Goal: Check status: Check status

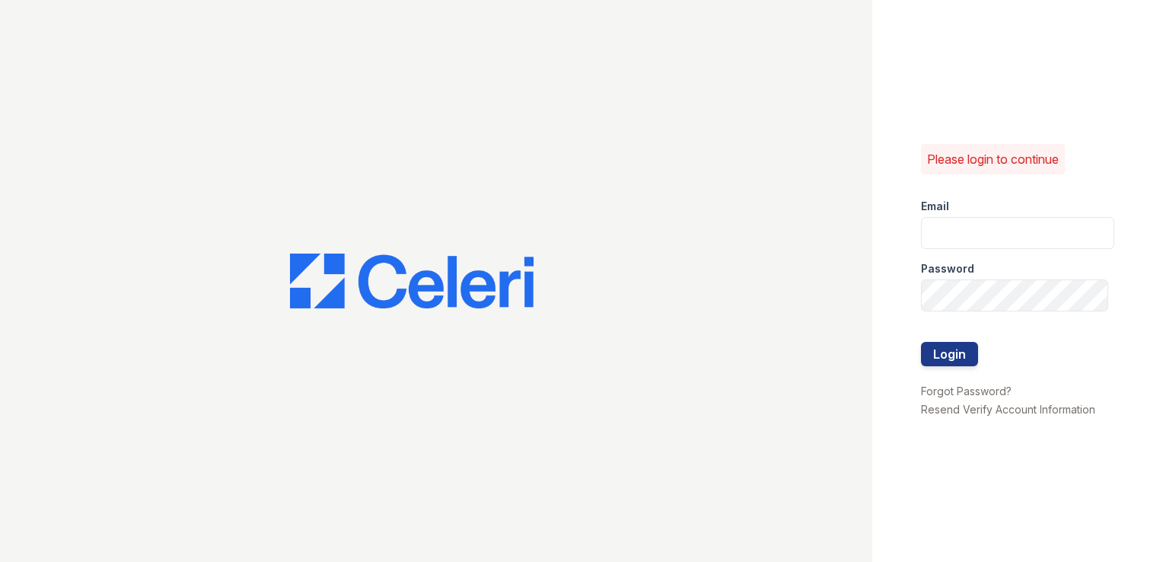
type input "springparc.pm@cafmanagement.com"
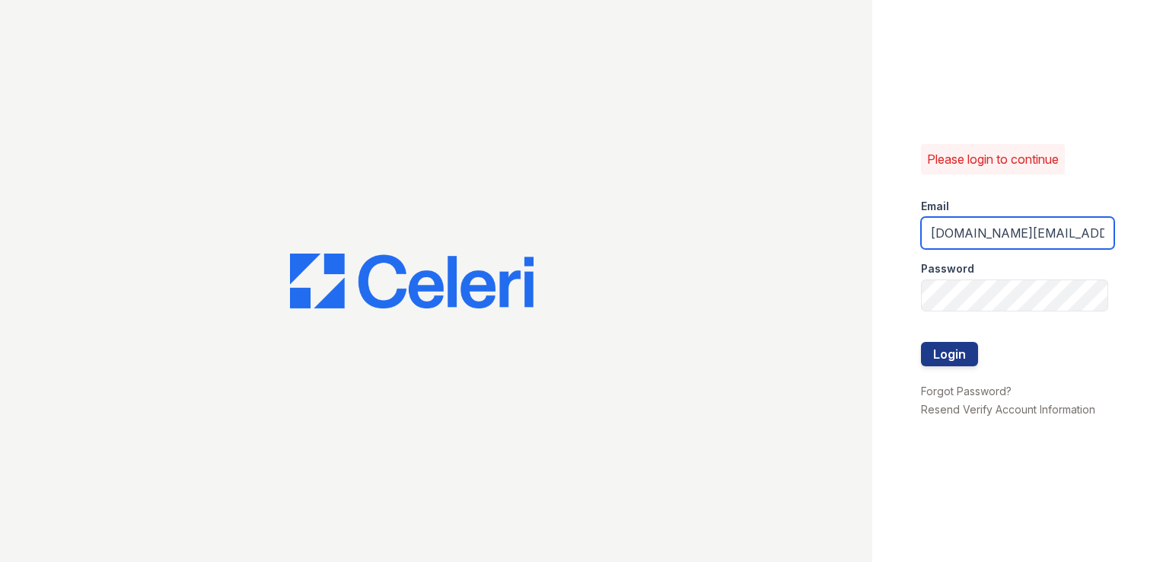
click at [1012, 240] on input "springparc.pm@cafmanagement.com" at bounding box center [1017, 233] width 193 height 32
click at [961, 104] on div "Please login to continue Email springparc.pm@cafmanagement.com Password Login F…" at bounding box center [1017, 281] width 291 height 562
click at [965, 345] on button "Login" at bounding box center [949, 354] width 57 height 24
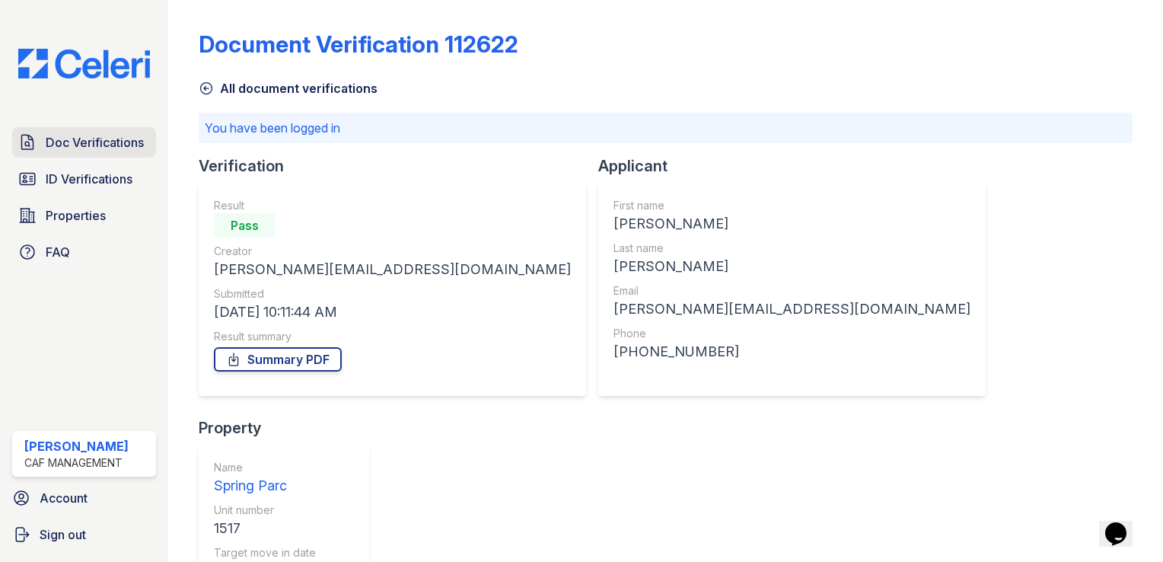
click at [105, 145] on span "Doc Verifications" at bounding box center [95, 142] width 98 height 18
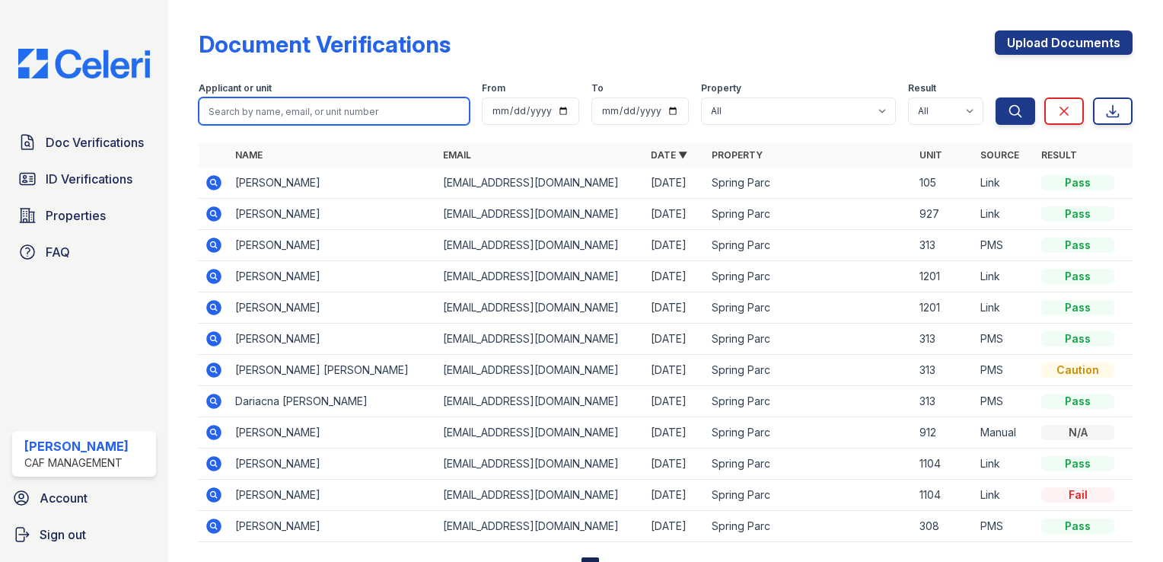
click at [311, 114] on input "search" at bounding box center [334, 110] width 271 height 27
click at [327, 109] on input "search" at bounding box center [334, 110] width 271 height 27
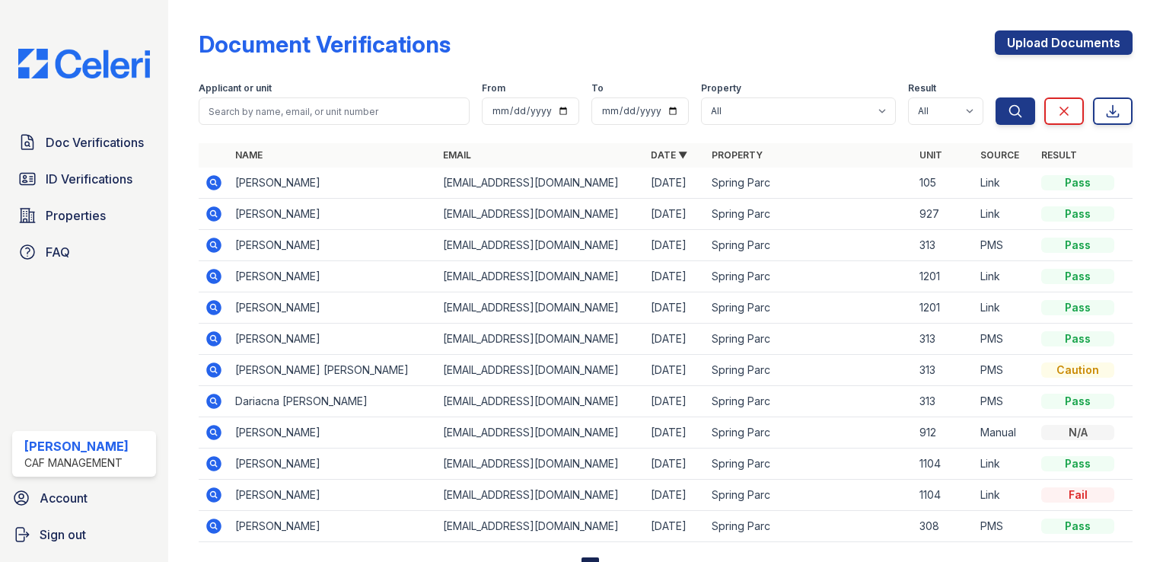
click at [501, 47] on div "Document Verifications Upload Documents" at bounding box center [666, 50] width 934 height 40
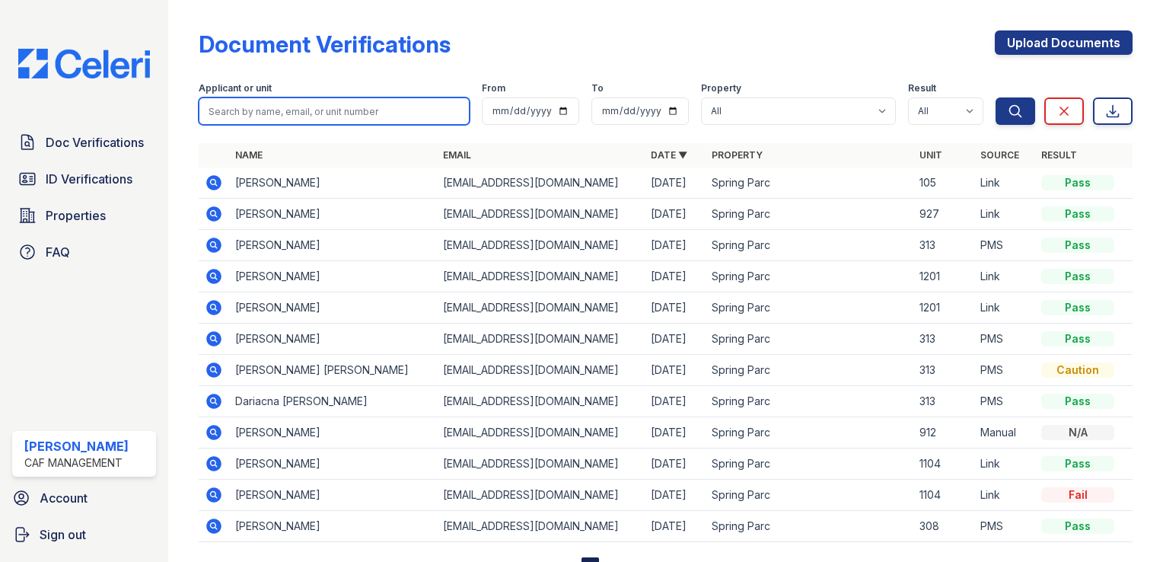
click at [332, 112] on input "search" at bounding box center [334, 110] width 271 height 27
type input "nickola"
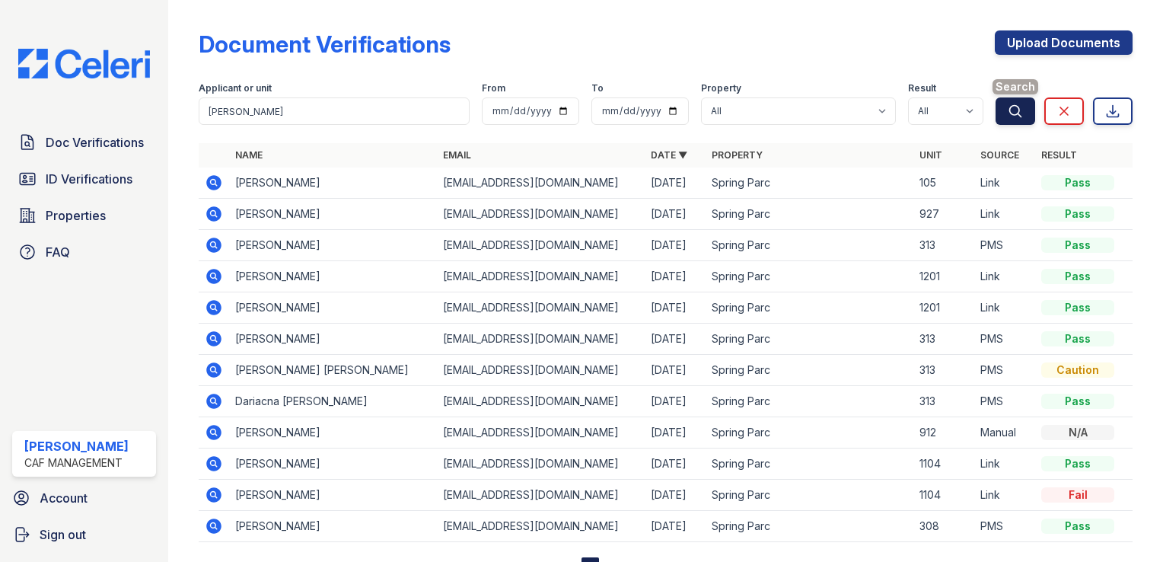
click at [1008, 107] on icon "submit" at bounding box center [1015, 111] width 15 height 15
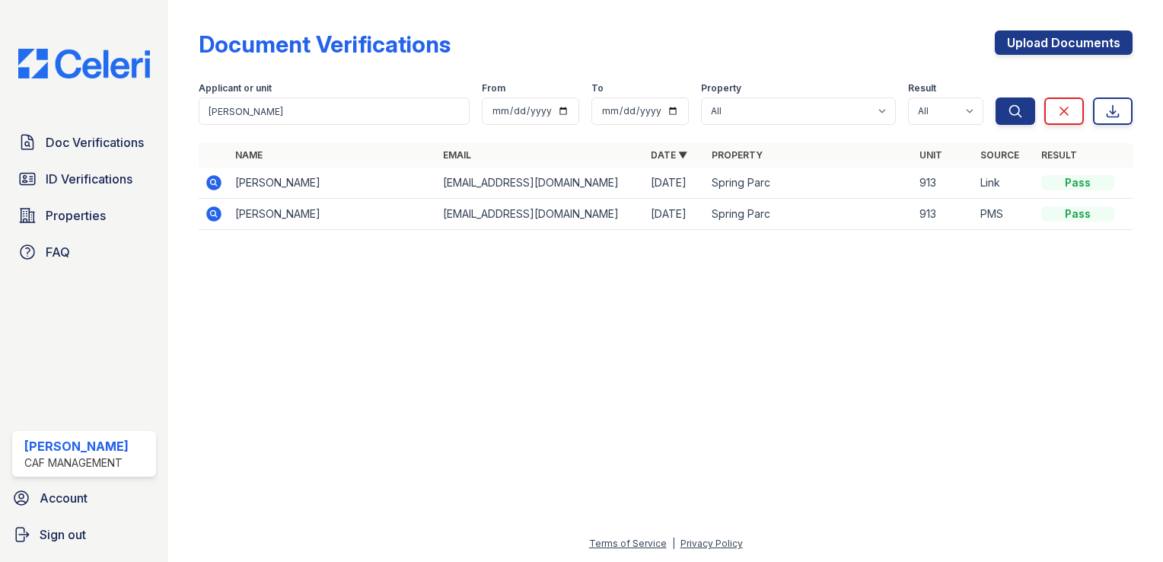
click at [218, 181] on icon at bounding box center [213, 182] width 15 height 15
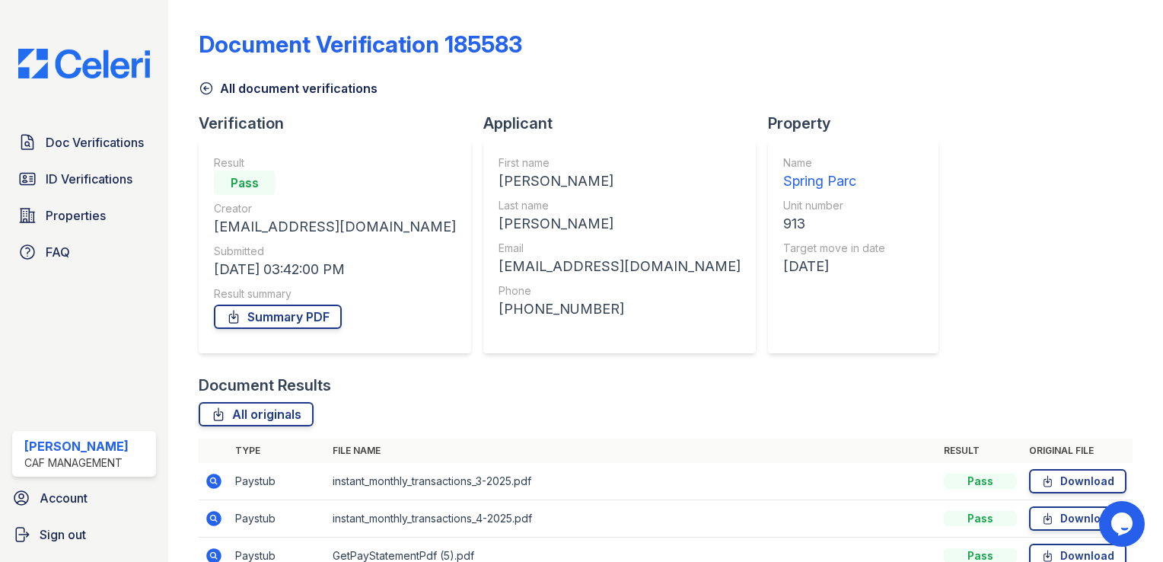
click at [207, 84] on icon at bounding box center [206, 88] width 15 height 15
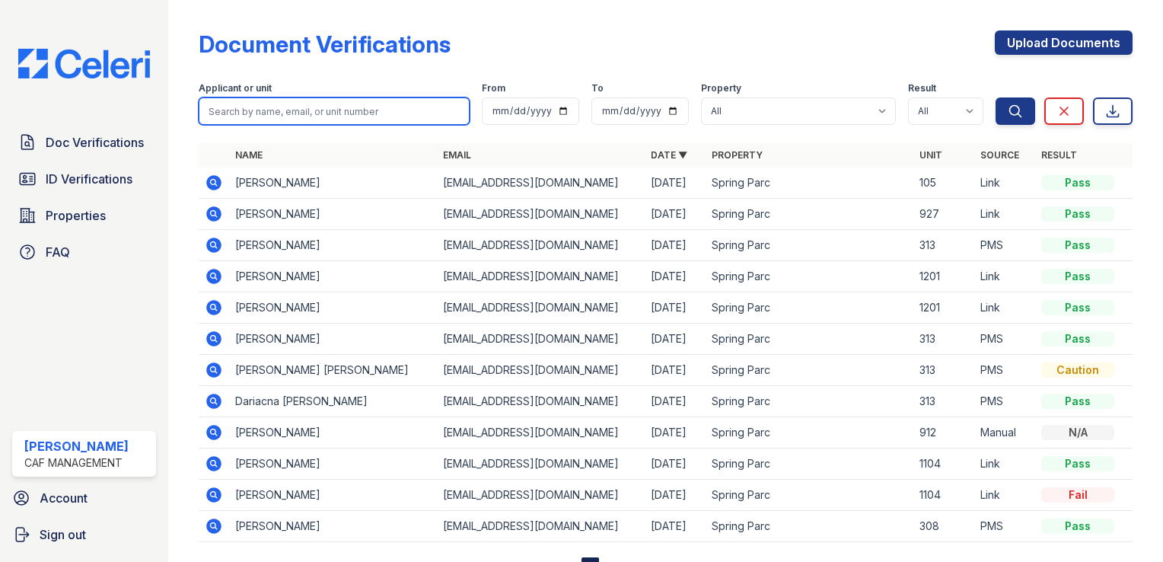
click at [273, 110] on input "search" at bounding box center [334, 110] width 271 height 27
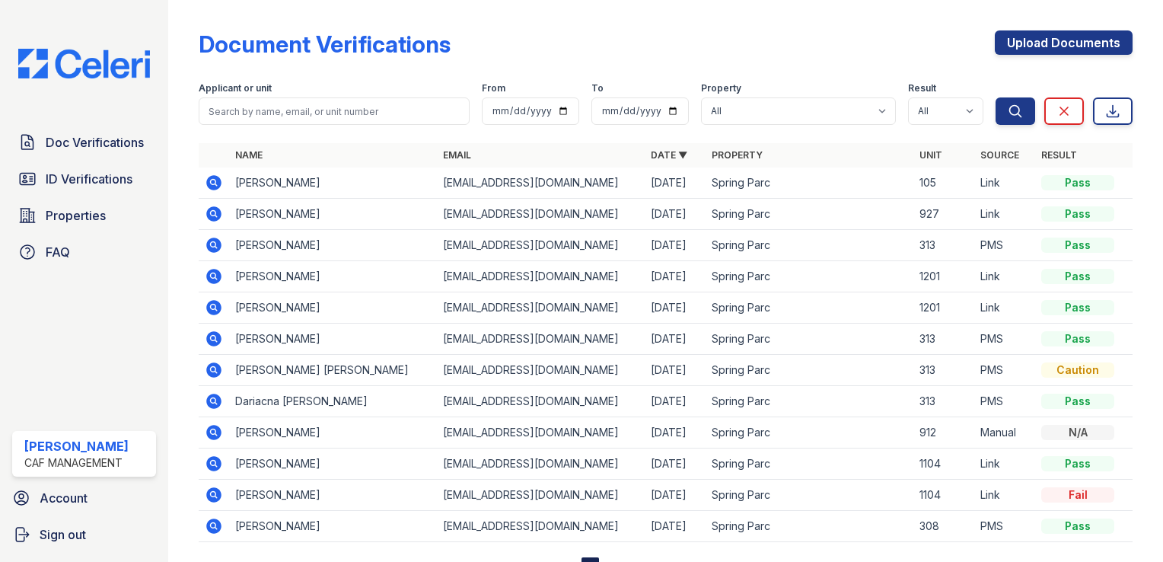
click at [466, 60] on div "Document Verifications Upload Documents" at bounding box center [666, 50] width 934 height 40
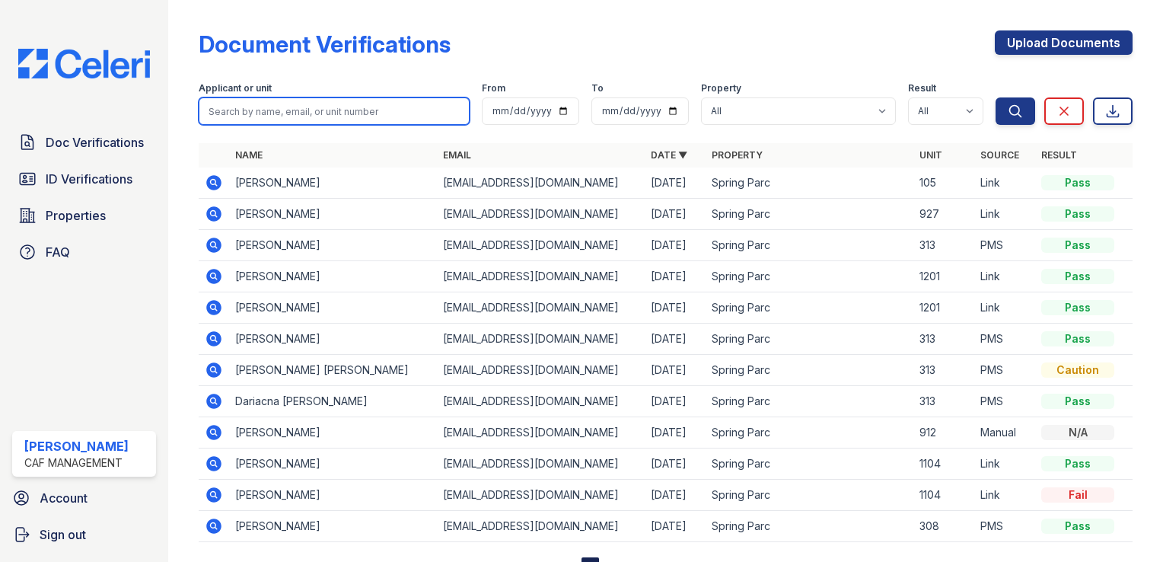
click at [317, 104] on input "search" at bounding box center [334, 110] width 271 height 27
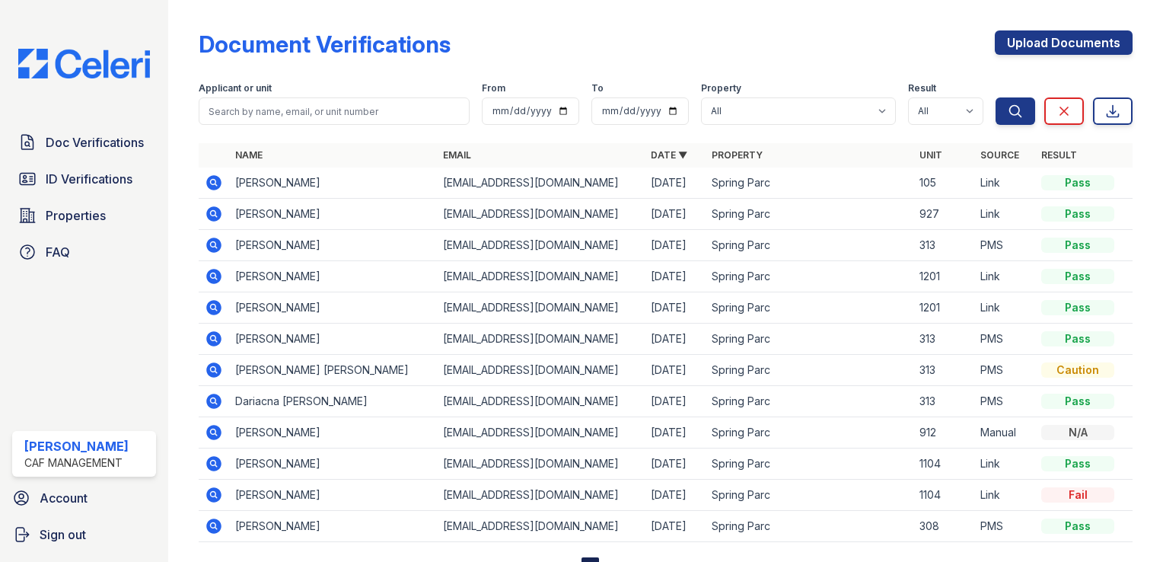
click at [467, 55] on div "Document Verifications Upload Documents" at bounding box center [666, 50] width 934 height 40
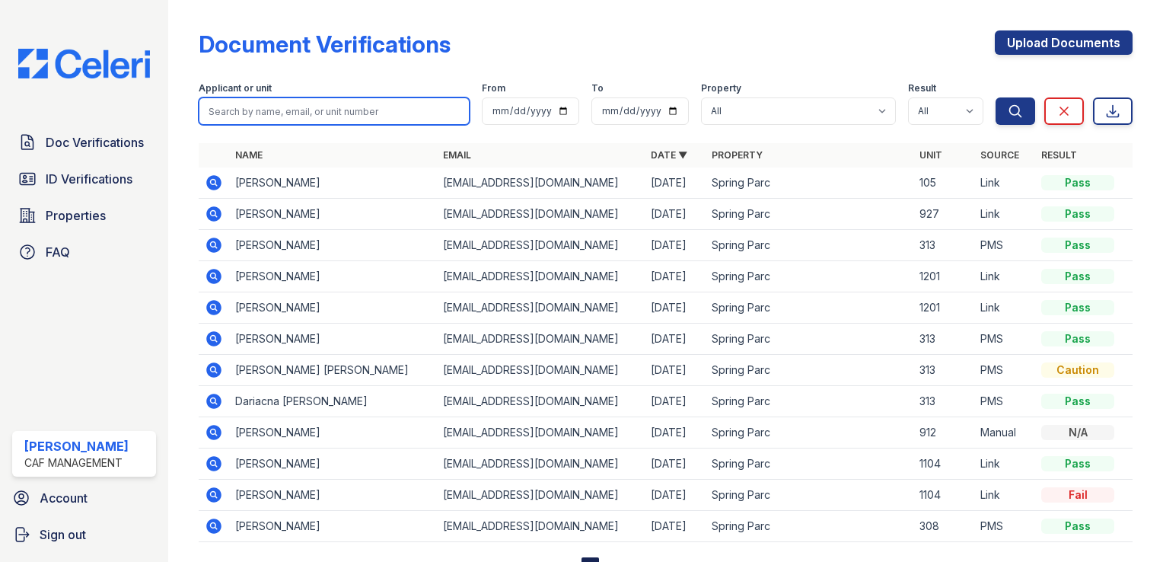
click at [341, 108] on input "search" at bounding box center [334, 110] width 271 height 27
type input "[PERSON_NAME]"
click at [996, 97] on button "Search" at bounding box center [1016, 110] width 40 height 27
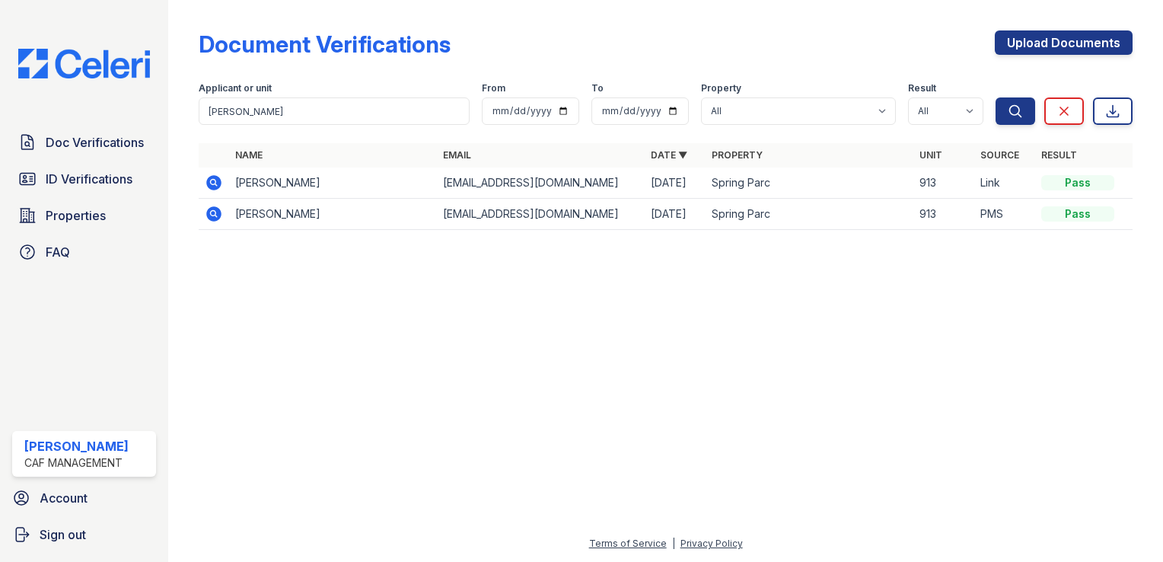
click at [211, 209] on icon at bounding box center [213, 213] width 15 height 15
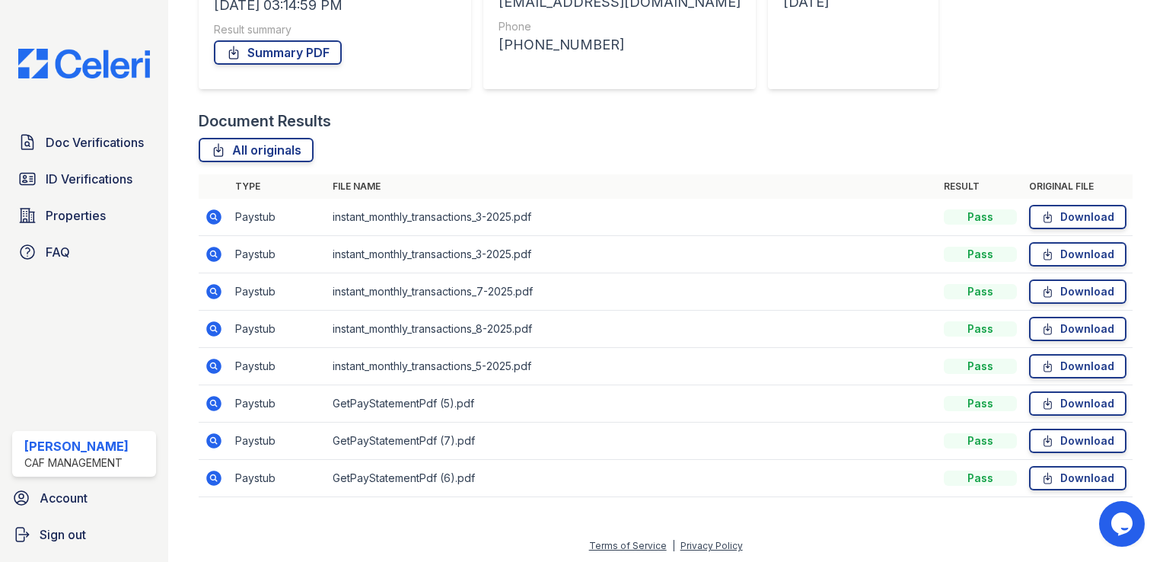
scroll to position [265, 0]
click at [212, 474] on icon at bounding box center [213, 476] width 4 height 4
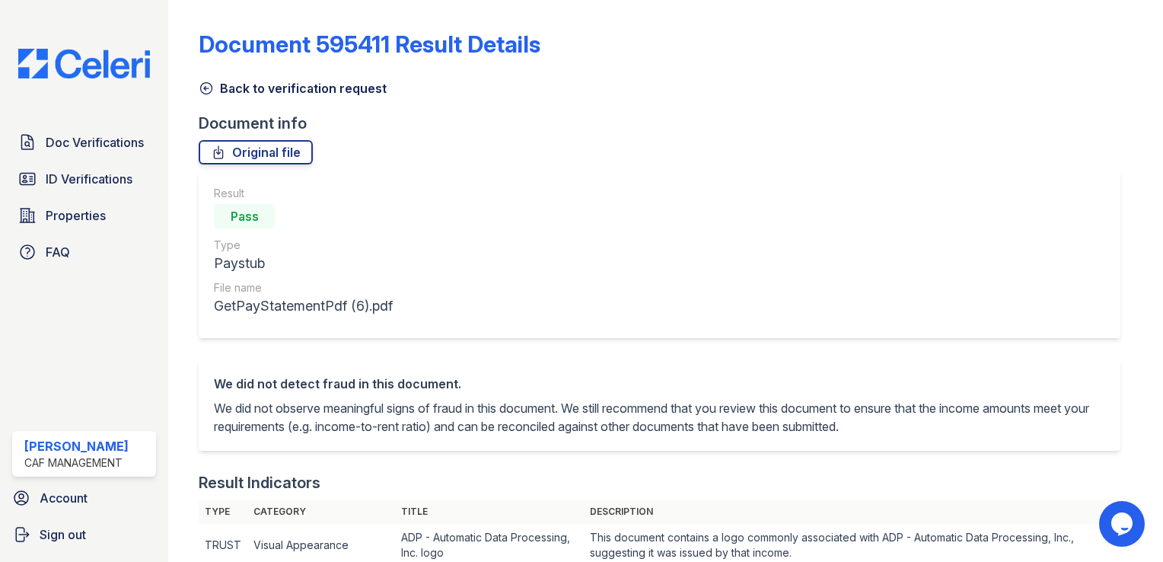
click at [204, 81] on icon at bounding box center [206, 88] width 15 height 15
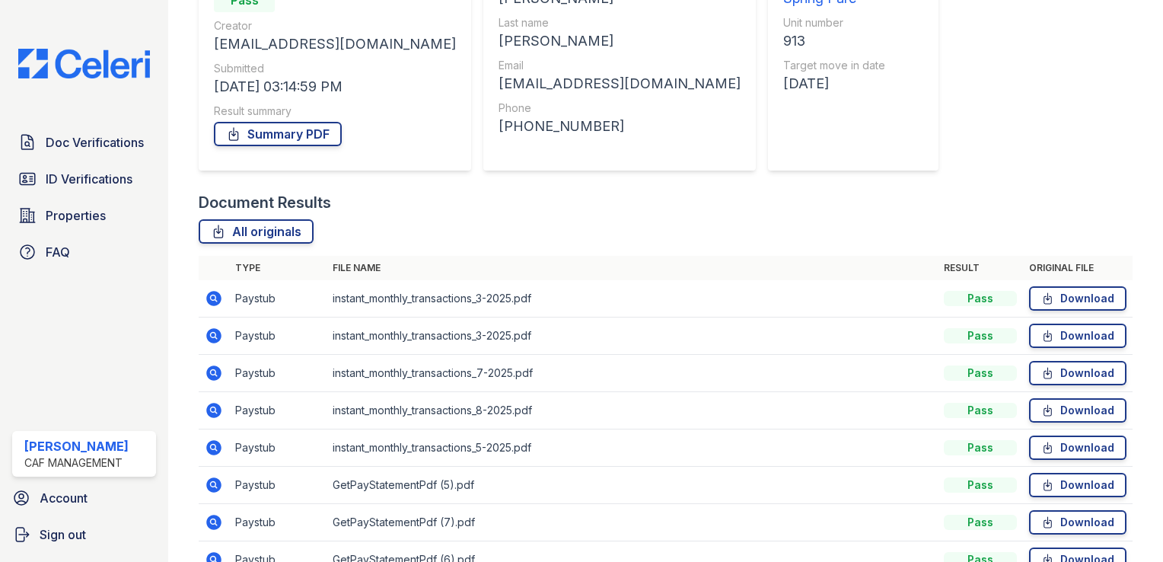
scroll to position [265, 0]
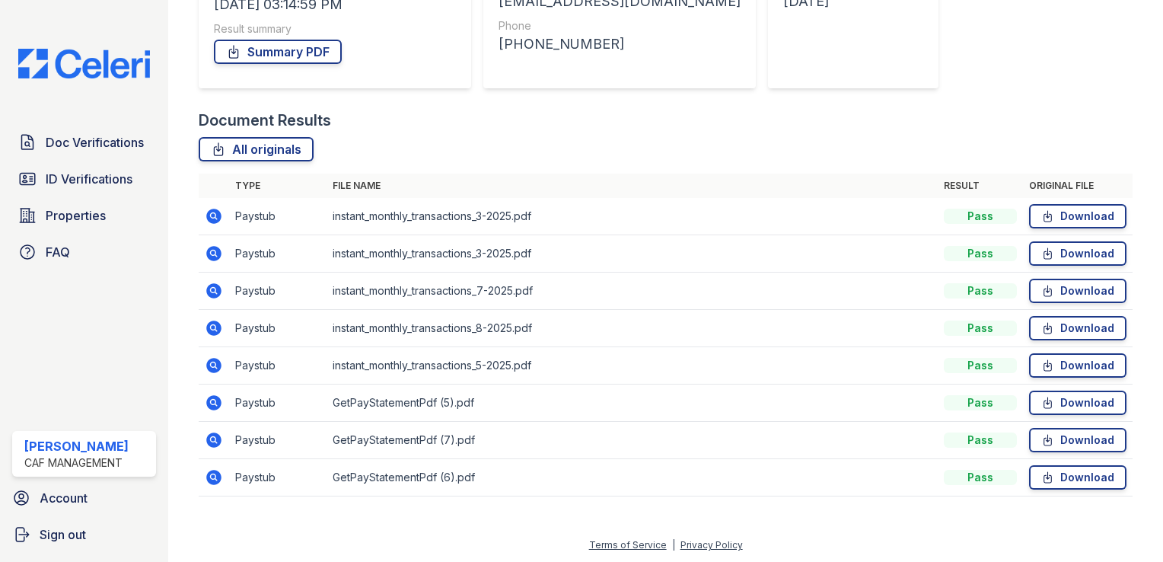
click at [209, 442] on icon at bounding box center [213, 439] width 15 height 15
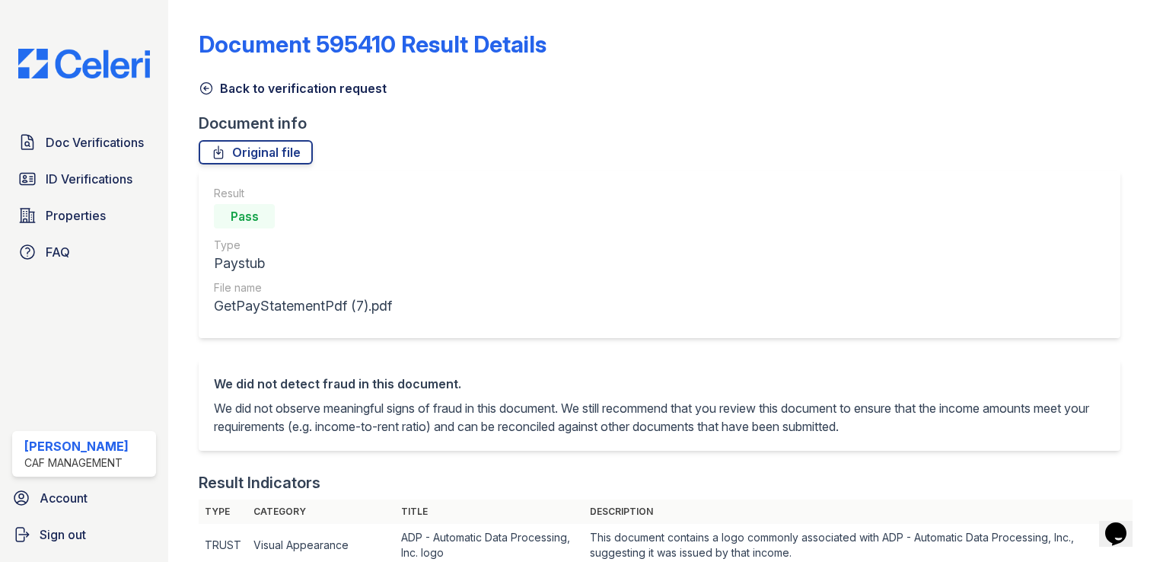
click at [212, 84] on icon at bounding box center [206, 88] width 15 height 15
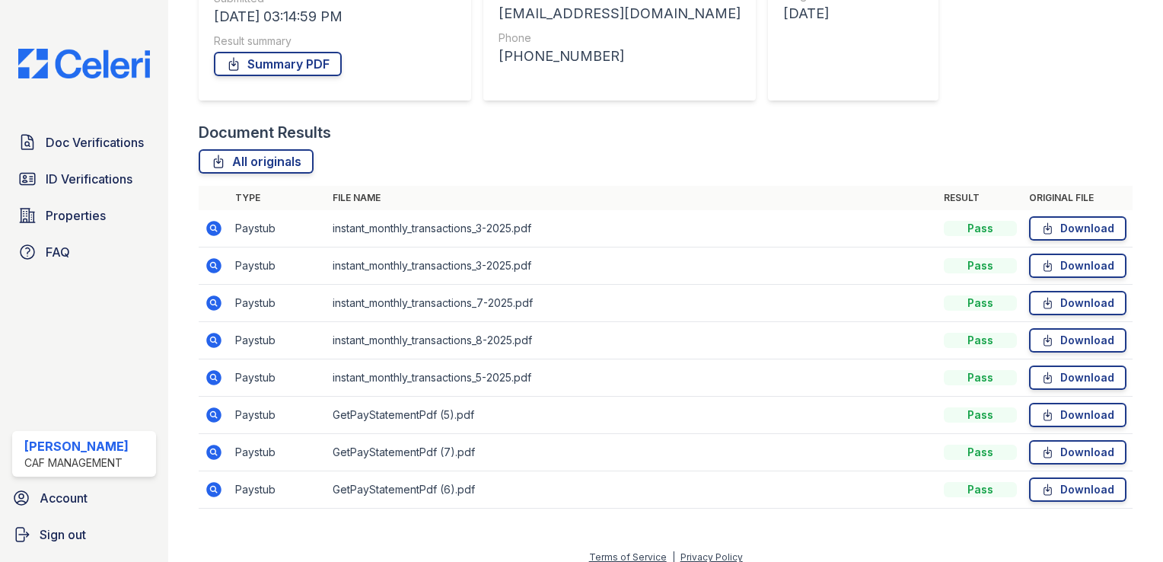
scroll to position [265, 0]
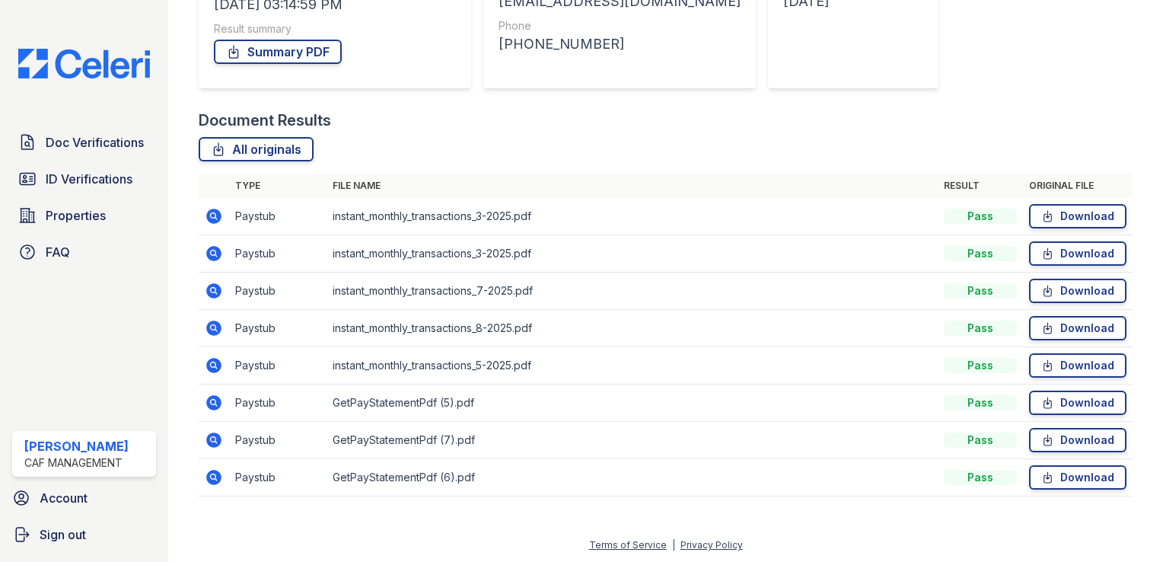
click at [217, 399] on icon at bounding box center [213, 402] width 15 height 15
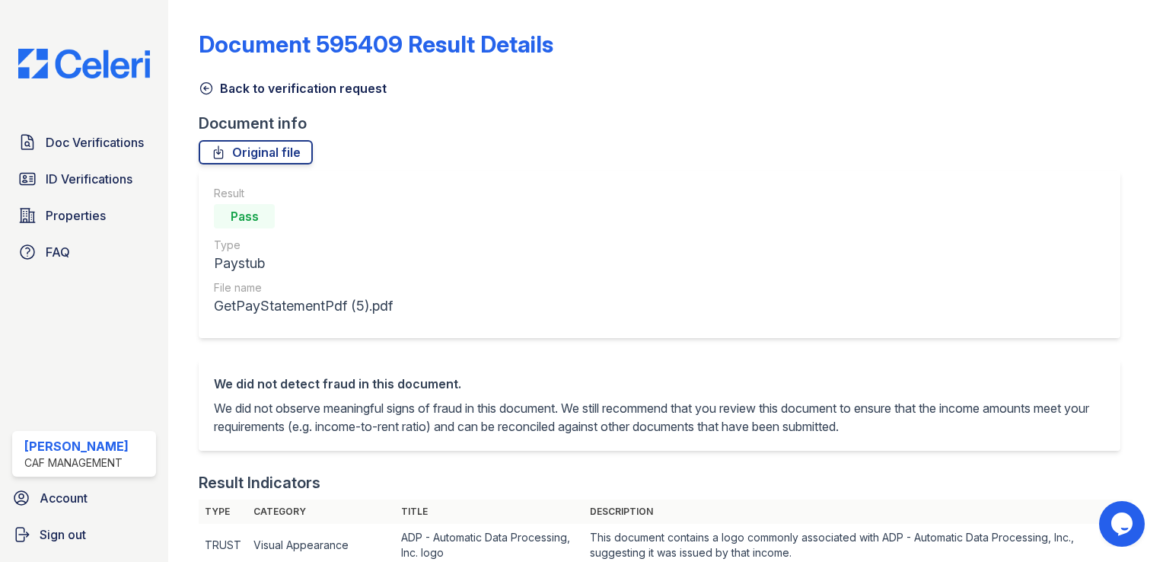
click at [206, 85] on icon at bounding box center [206, 88] width 15 height 15
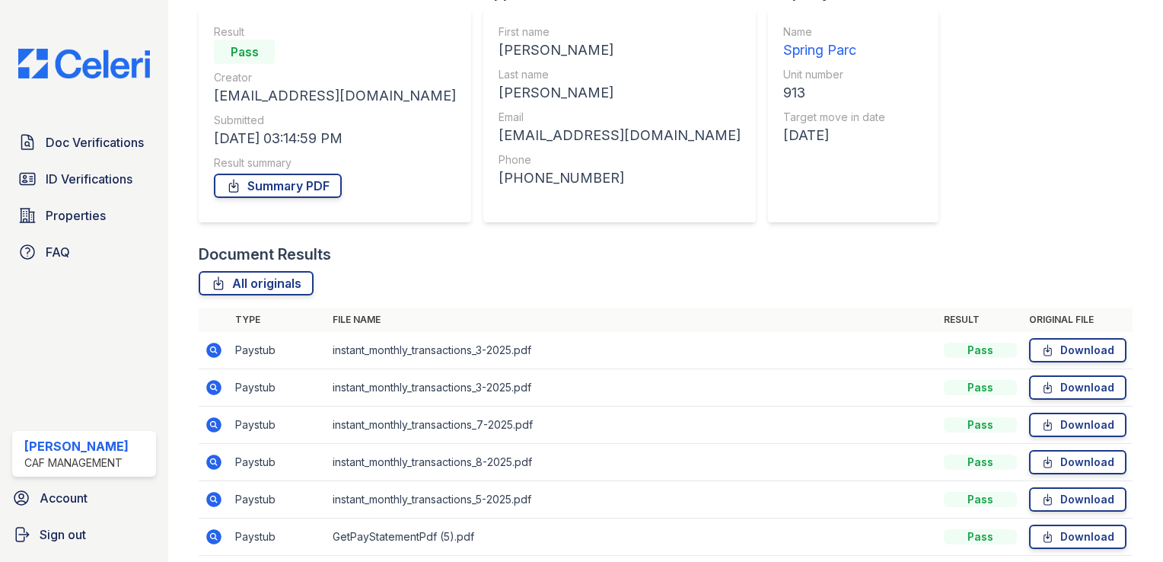
scroll to position [228, 0]
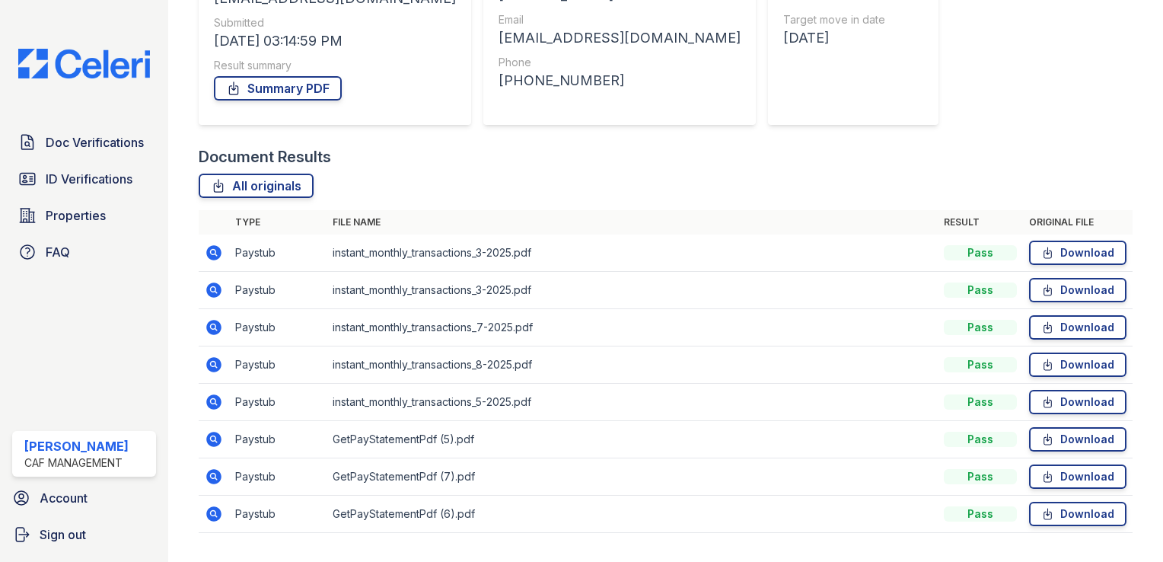
click at [210, 360] on icon at bounding box center [213, 364] width 15 height 15
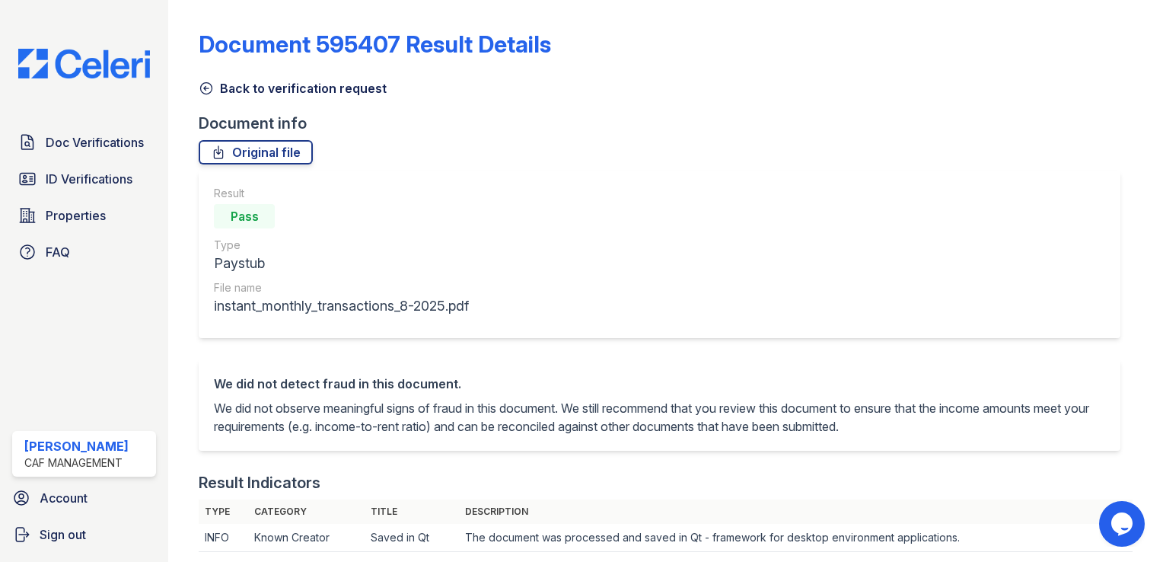
click at [209, 87] on icon at bounding box center [206, 88] width 15 height 15
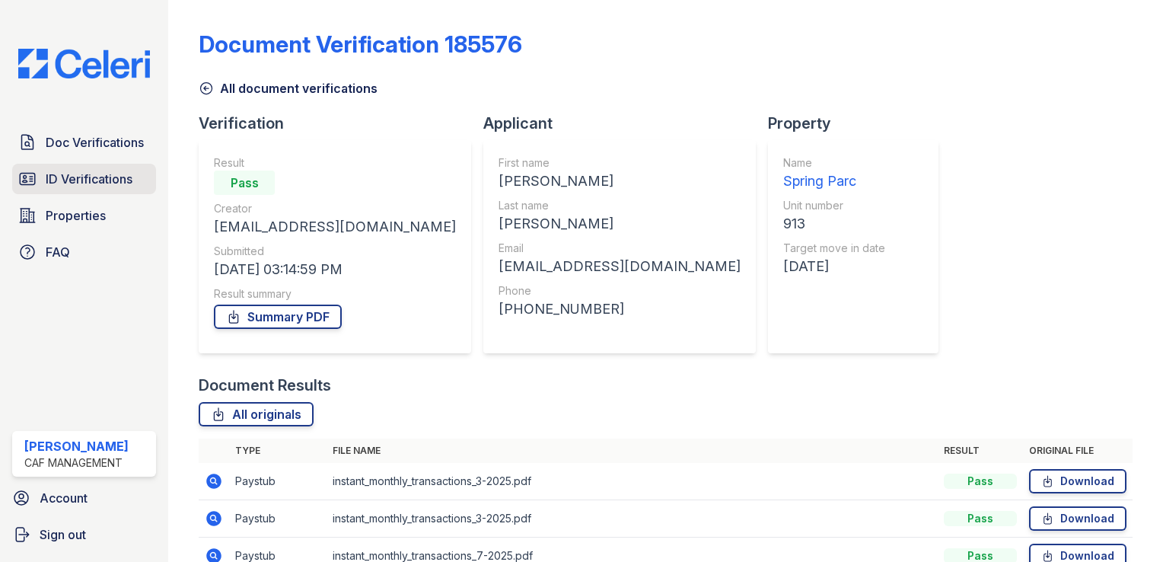
click at [100, 183] on span "ID Verifications" at bounding box center [89, 179] width 87 height 18
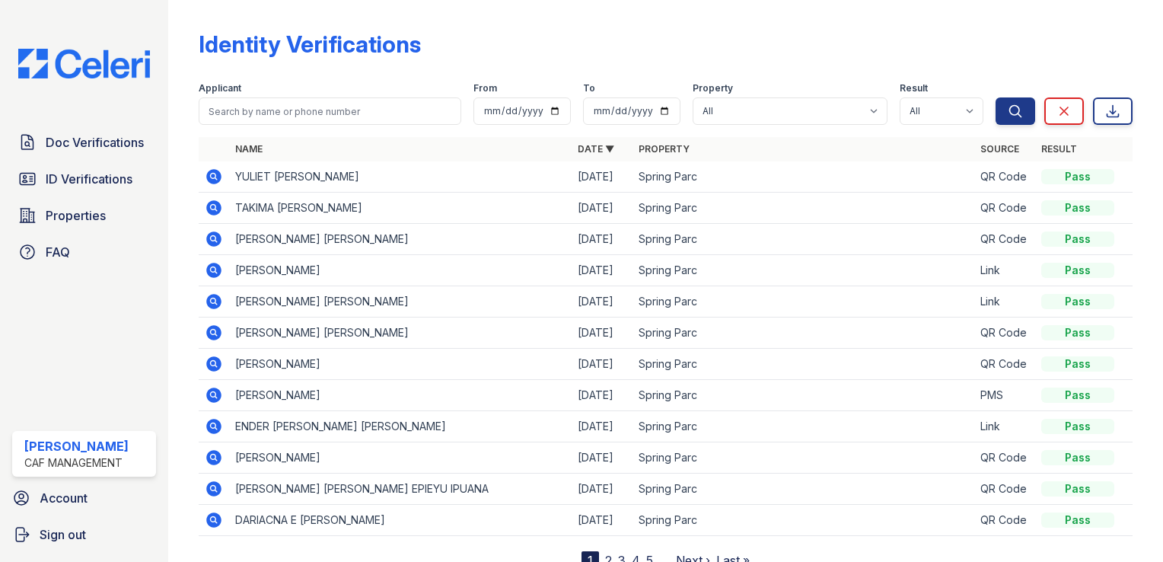
click at [210, 209] on icon at bounding box center [213, 207] width 15 height 15
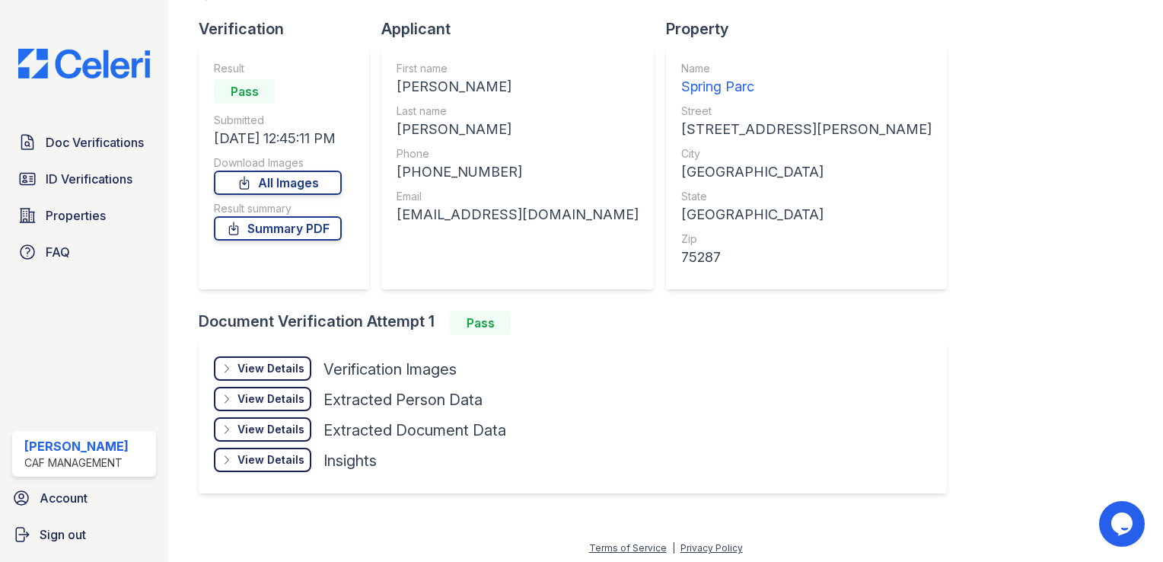
scroll to position [96, 0]
click at [270, 365] on div "View Details" at bounding box center [270, 366] width 67 height 15
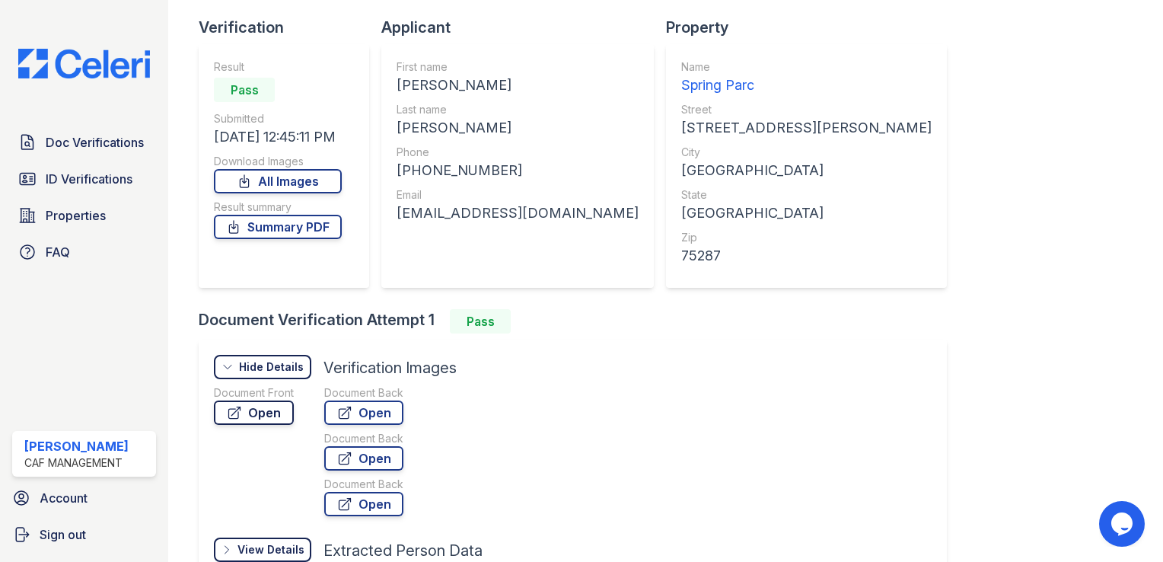
click at [267, 409] on link "Open" at bounding box center [254, 412] width 80 height 24
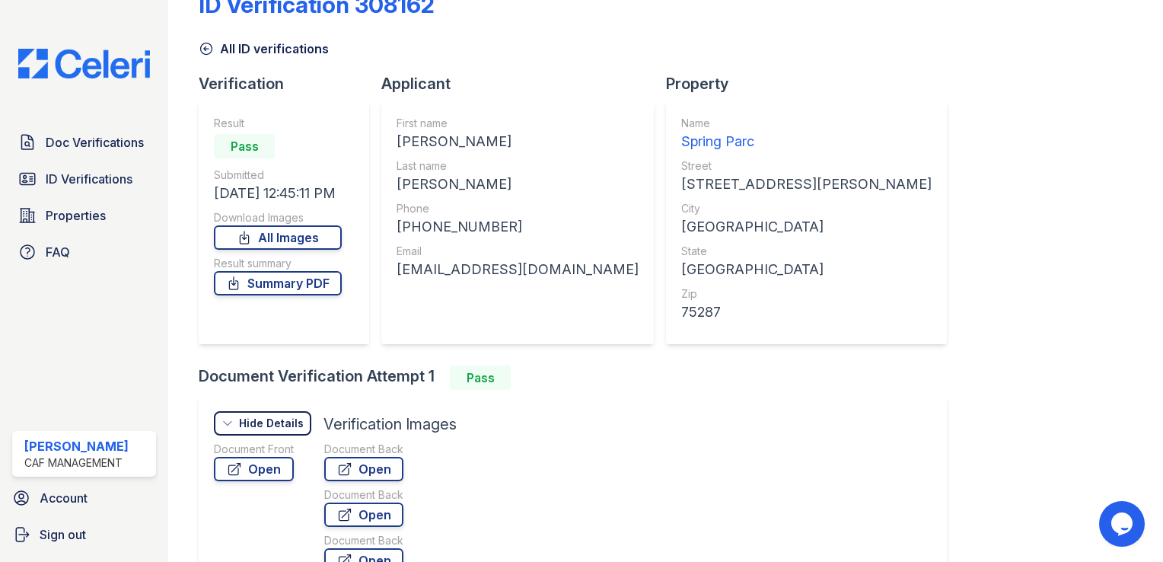
scroll to position [0, 0]
